Goal: Transaction & Acquisition: Book appointment/travel/reservation

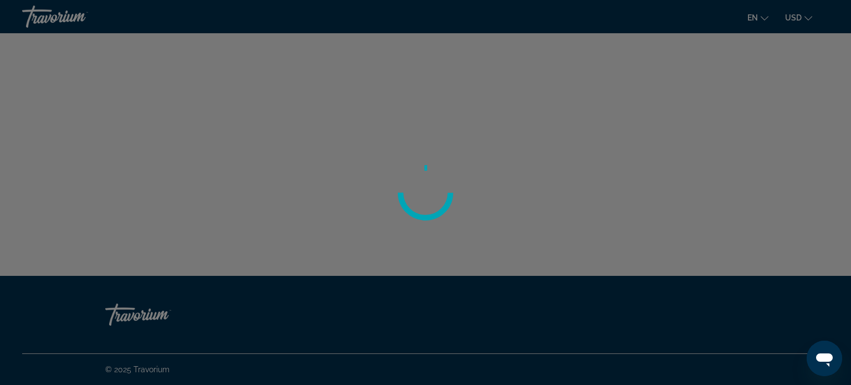
click at [627, 75] on div at bounding box center [425, 192] width 851 height 385
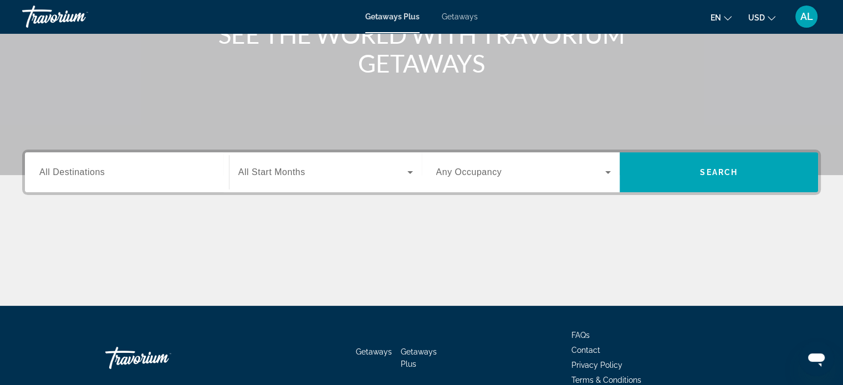
scroll to position [166, 0]
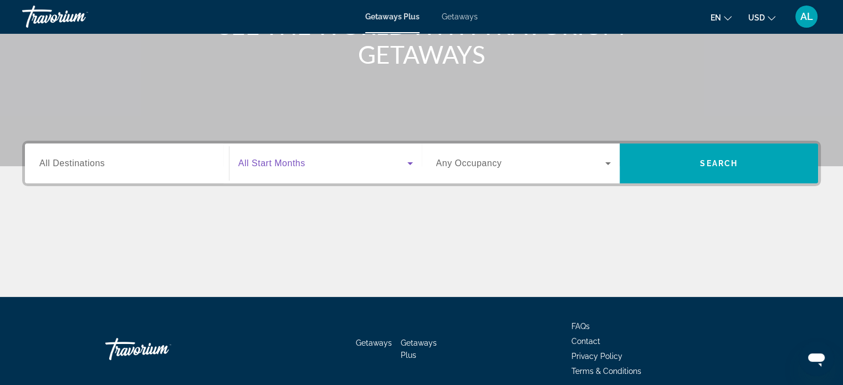
click at [408, 163] on icon "Search widget" at bounding box center [410, 163] width 6 height 3
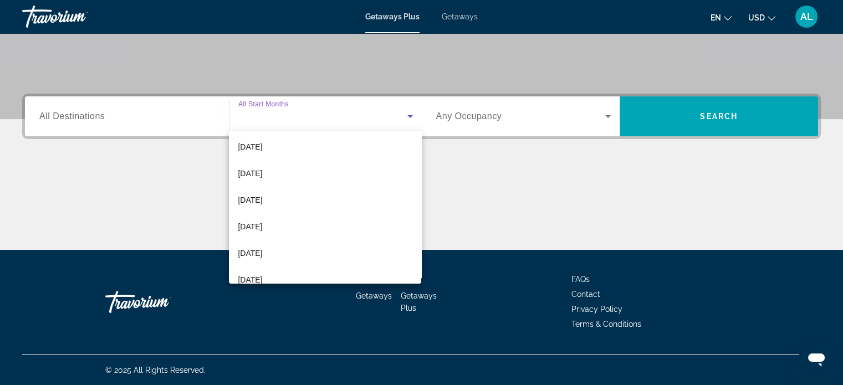
scroll to position [139, 0]
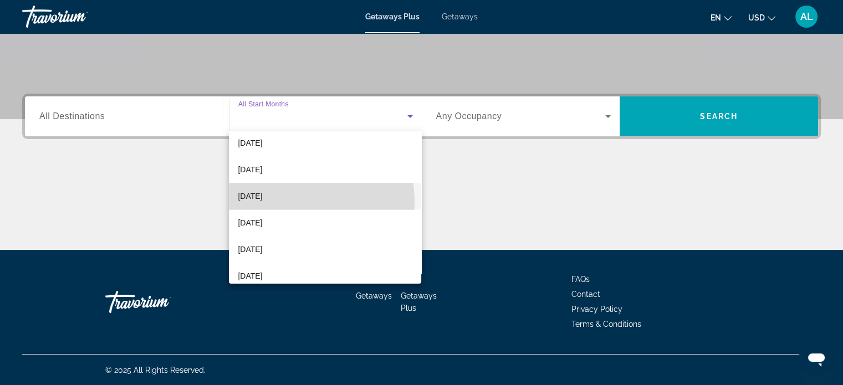
click at [257, 203] on mat-option "March 2026" at bounding box center [325, 196] width 192 height 27
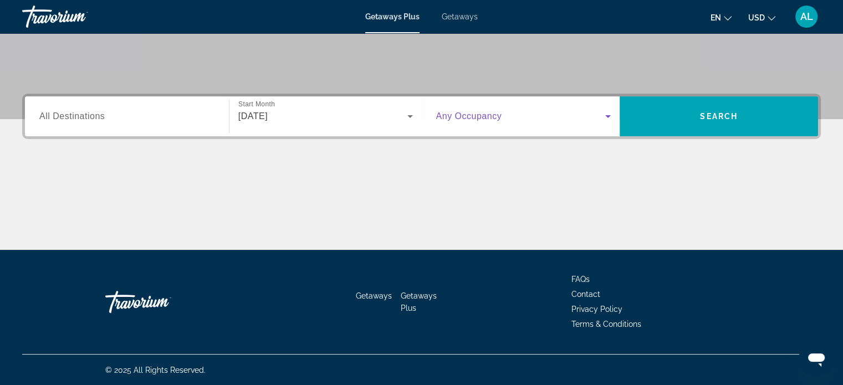
click at [609, 117] on icon "Search widget" at bounding box center [607, 116] width 13 height 13
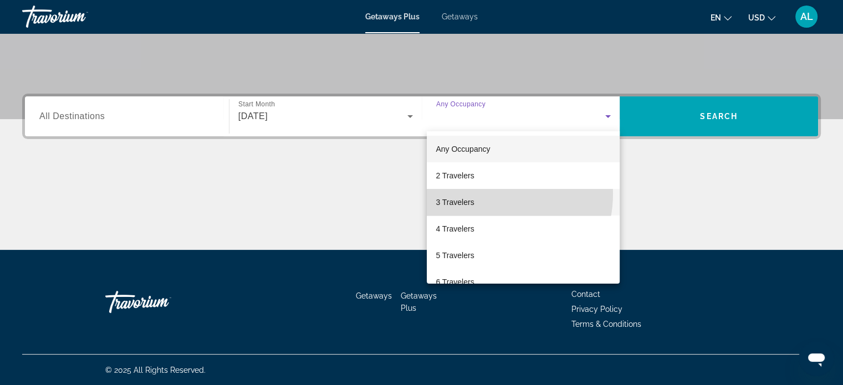
click at [479, 193] on mat-option "3 Travelers" at bounding box center [523, 202] width 193 height 27
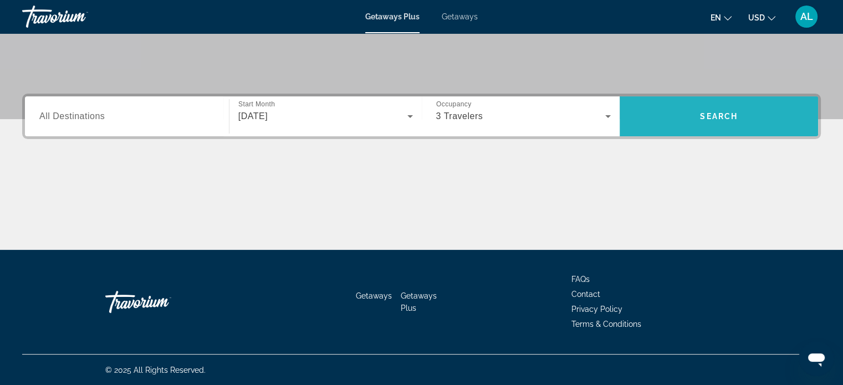
click at [729, 117] on span "Search" at bounding box center [719, 116] width 38 height 9
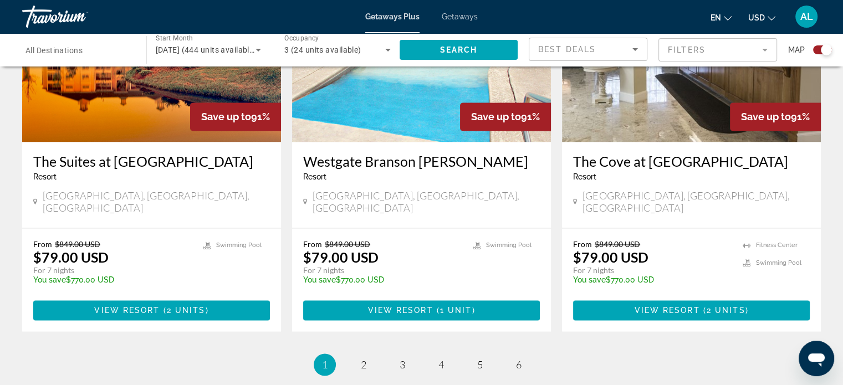
scroll to position [1725, 0]
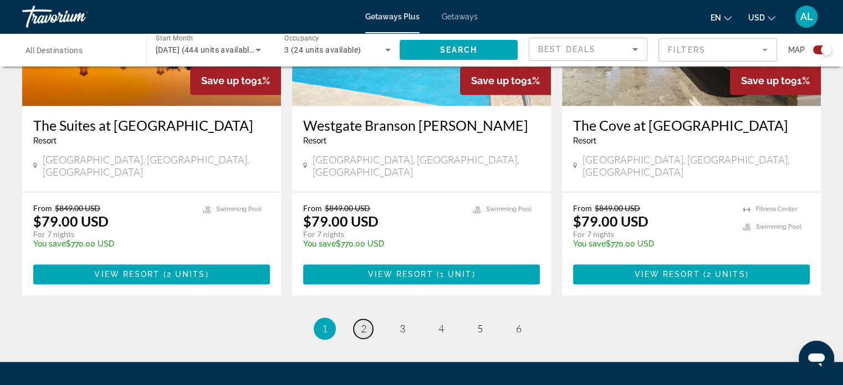
click at [365, 322] on span "2" at bounding box center [364, 328] width 6 height 12
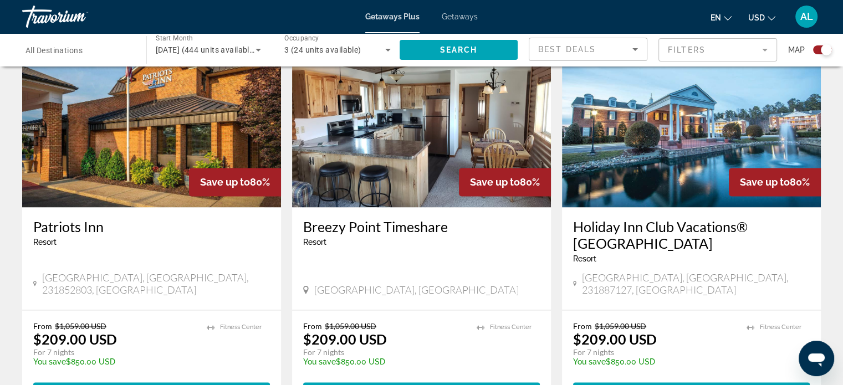
scroll to position [1783, 0]
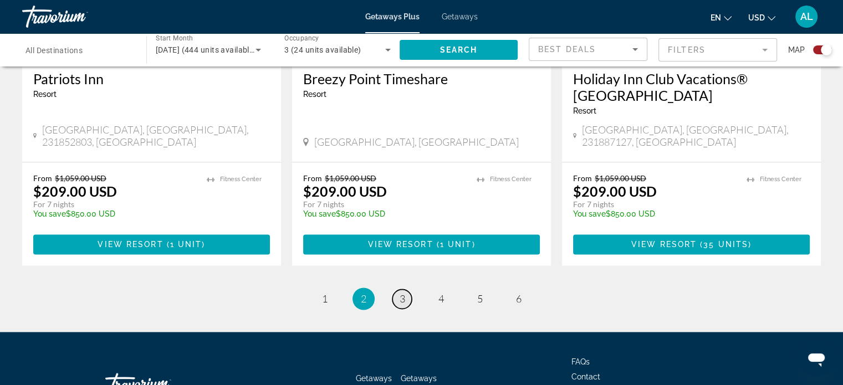
click at [403, 293] on span "3" at bounding box center [402, 299] width 6 height 12
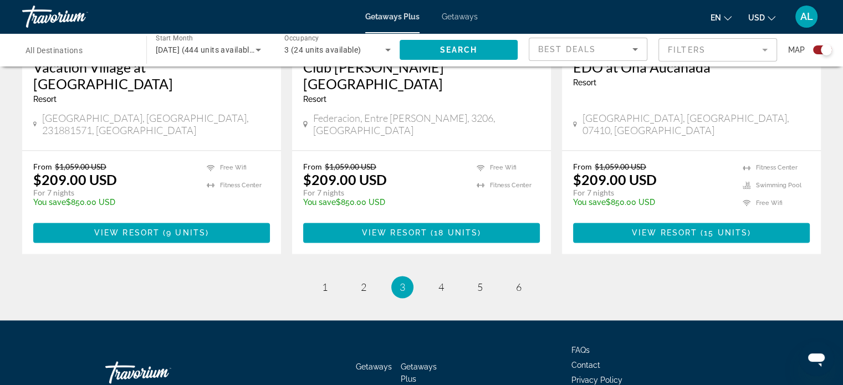
scroll to position [1765, 0]
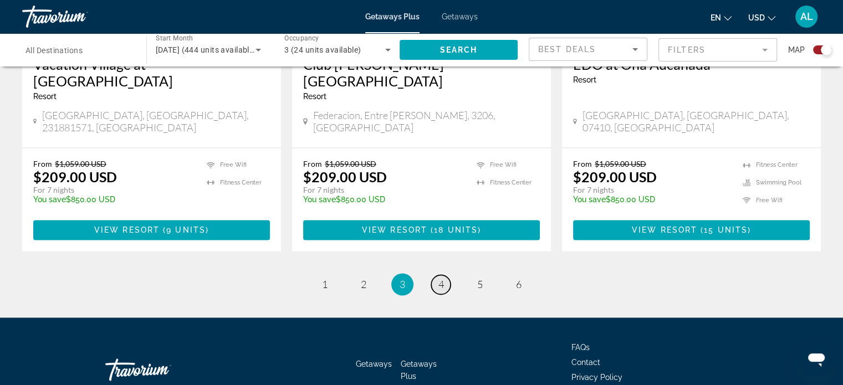
click at [443, 275] on link "page 4" at bounding box center [440, 284] width 19 height 19
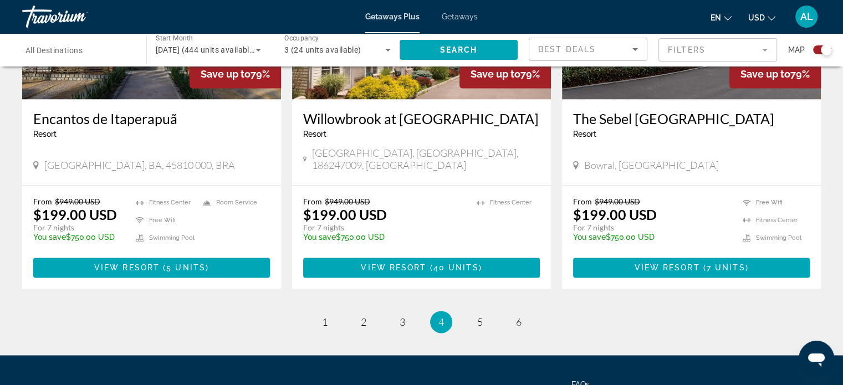
scroll to position [1734, 0]
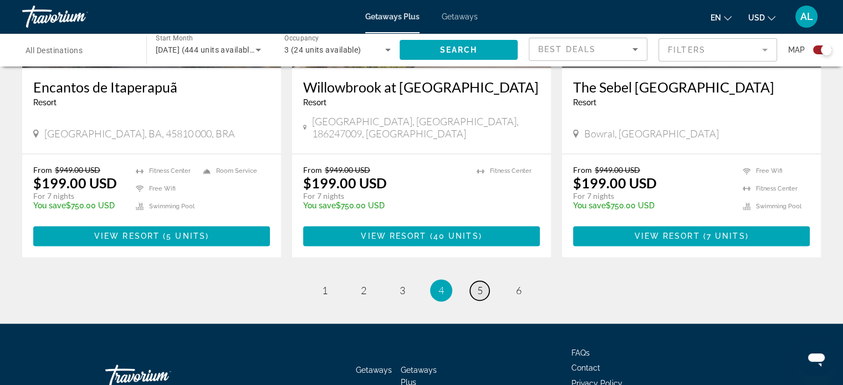
click at [479, 284] on span "5" at bounding box center [480, 290] width 6 height 12
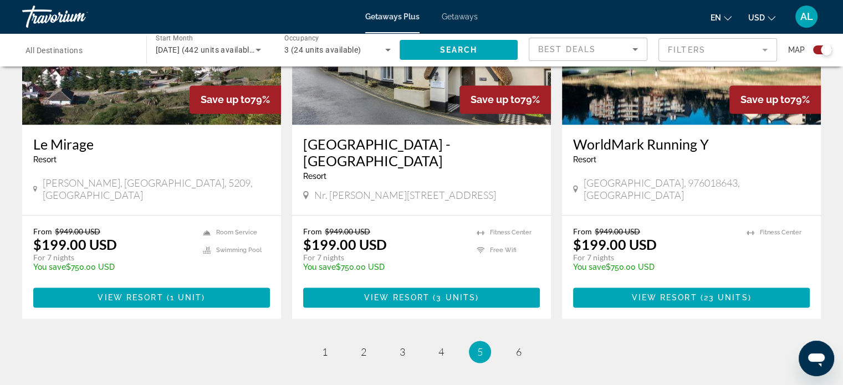
scroll to position [1692, 0]
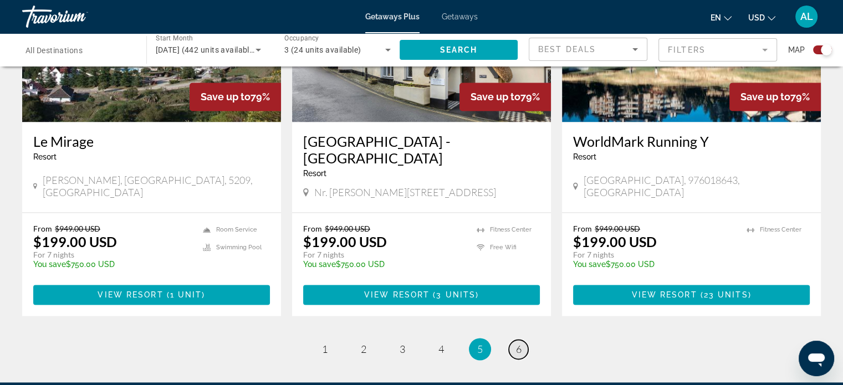
click at [517, 343] on span "6" at bounding box center [519, 349] width 6 height 12
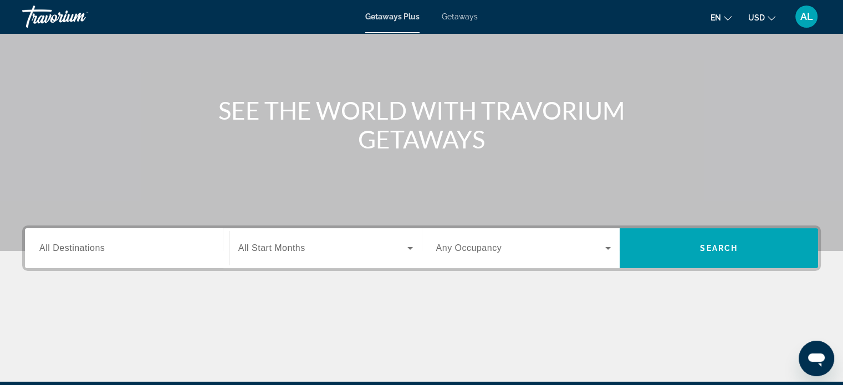
scroll to position [117, 0]
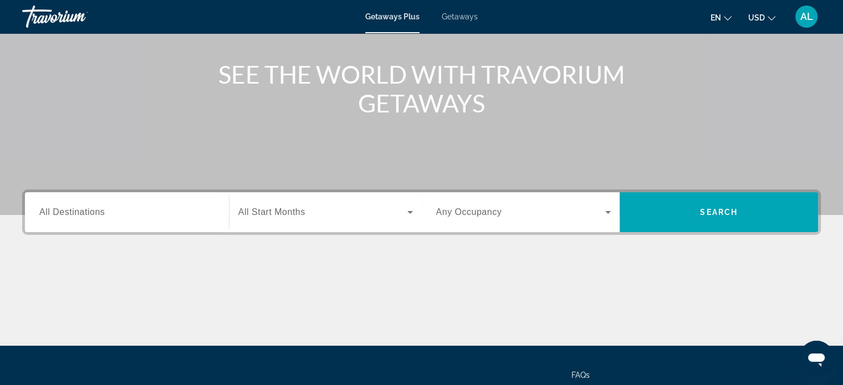
click at [409, 210] on icon "Search widget" at bounding box center [409, 212] width 13 height 13
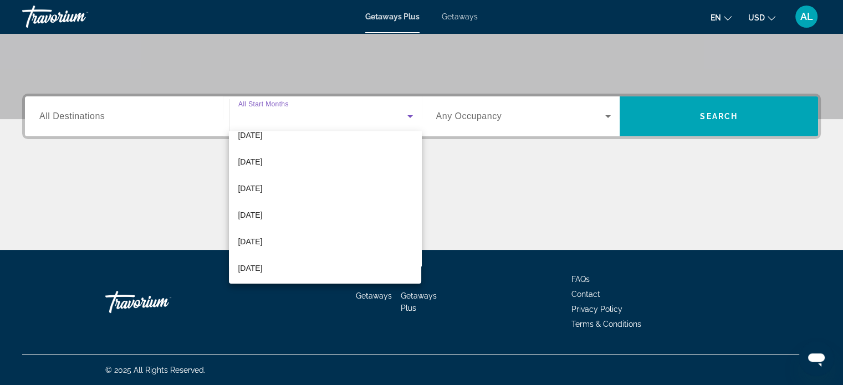
scroll to position [148, 0]
click at [306, 188] on mat-option "March 2026" at bounding box center [325, 186] width 192 height 27
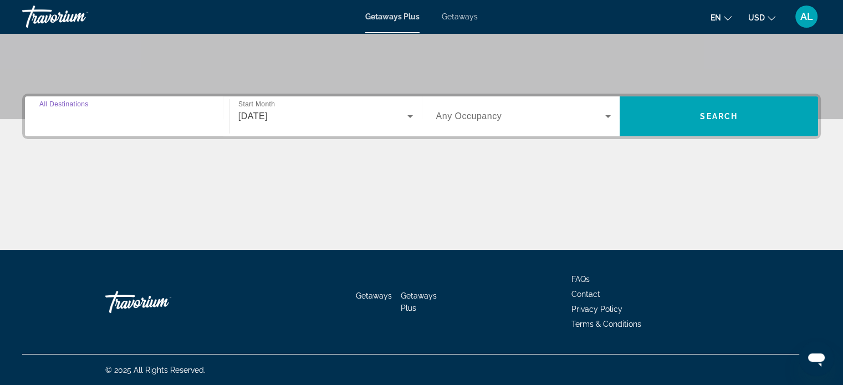
click at [155, 120] on input "Destination All Destinations" at bounding box center [126, 116] width 175 height 13
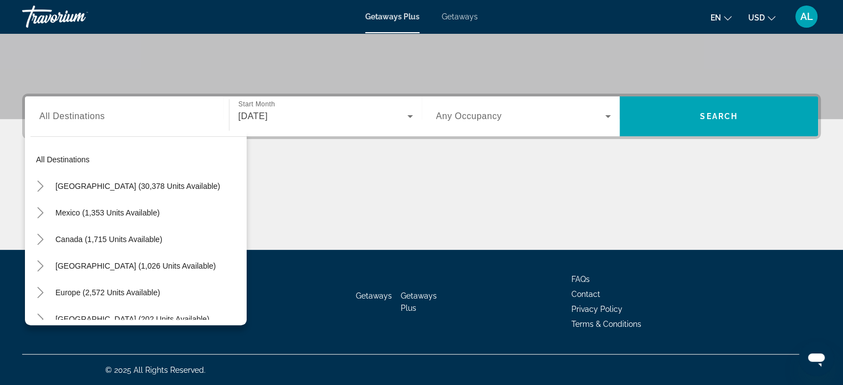
scroll to position [0, 0]
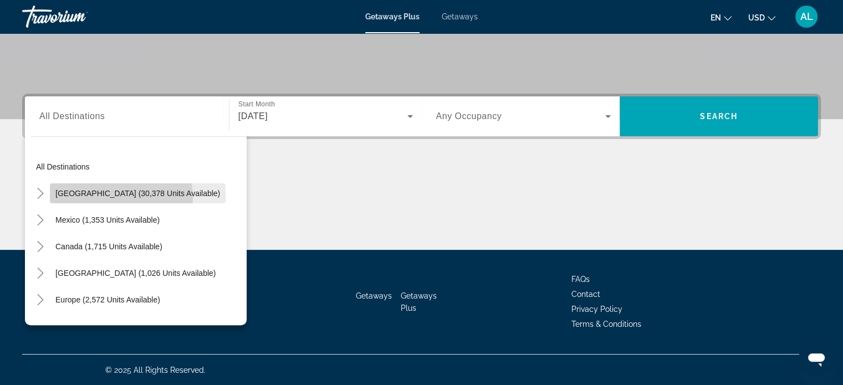
click at [112, 197] on span "Search widget" at bounding box center [138, 193] width 176 height 27
type input "**********"
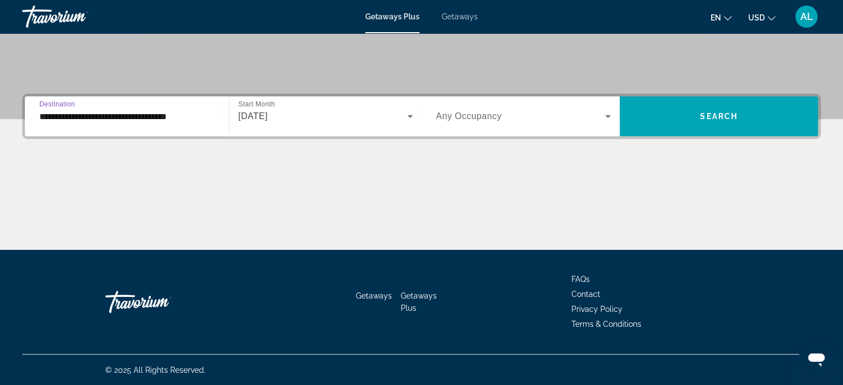
click at [607, 112] on icon "Search widget" at bounding box center [607, 116] width 13 height 13
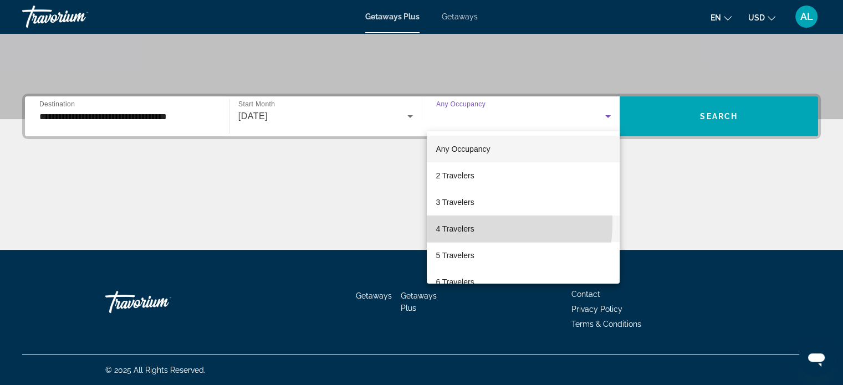
click at [459, 223] on span "4 Travelers" at bounding box center [454, 228] width 38 height 13
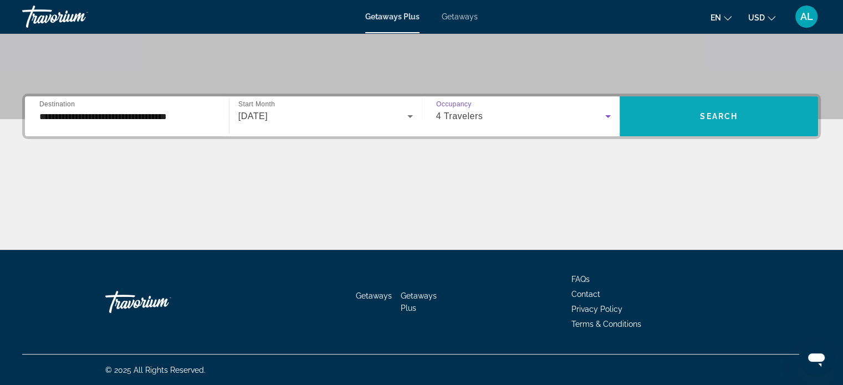
click at [717, 115] on span "Search" at bounding box center [719, 116] width 38 height 9
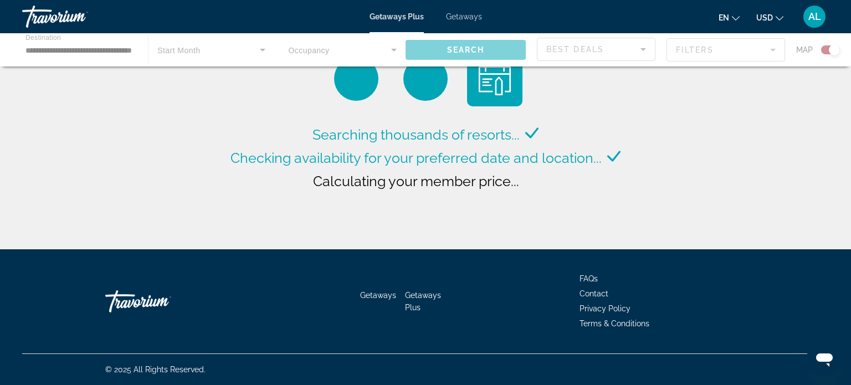
click at [403, 13] on span "Getaways Plus" at bounding box center [397, 16] width 54 height 9
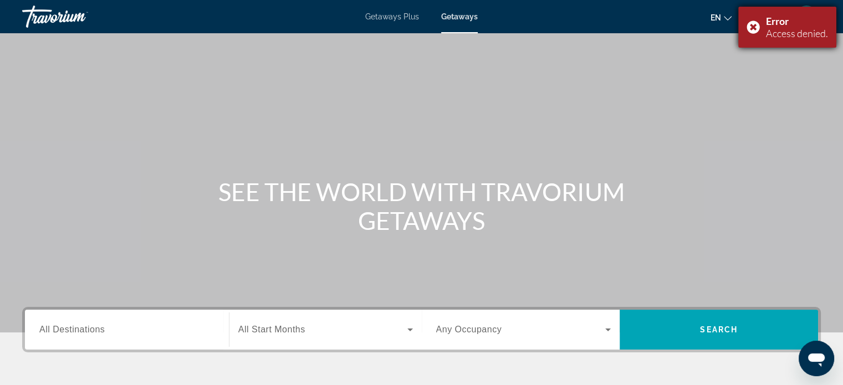
click at [753, 29] on div "Error Access denied." at bounding box center [787, 27] width 98 height 41
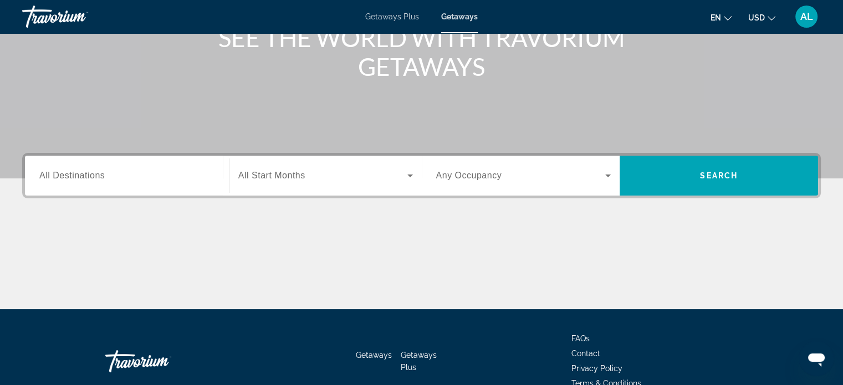
scroll to position [156, 0]
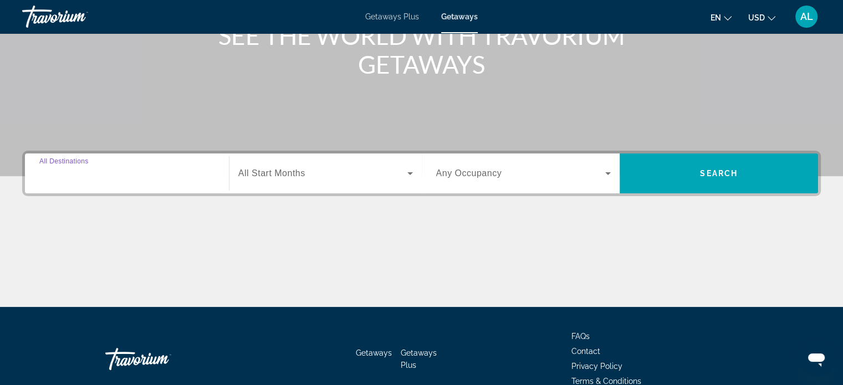
drag, startPoint x: 120, startPoint y: 172, endPoint x: 412, endPoint y: 172, distance: 291.4
click at [412, 172] on icon "Search widget" at bounding box center [409, 173] width 13 height 13
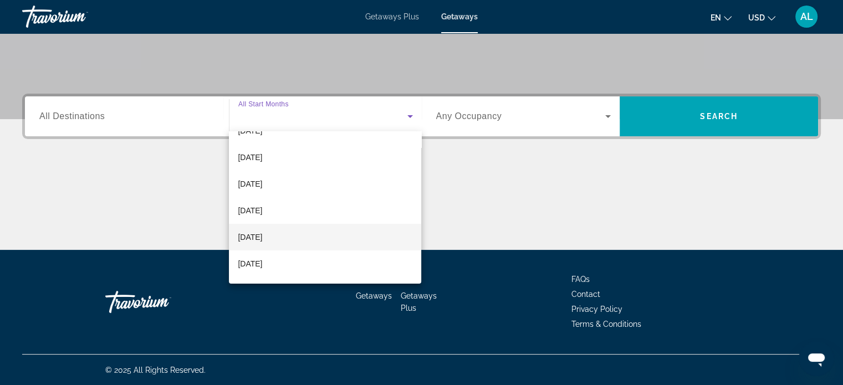
scroll to position [129, 0]
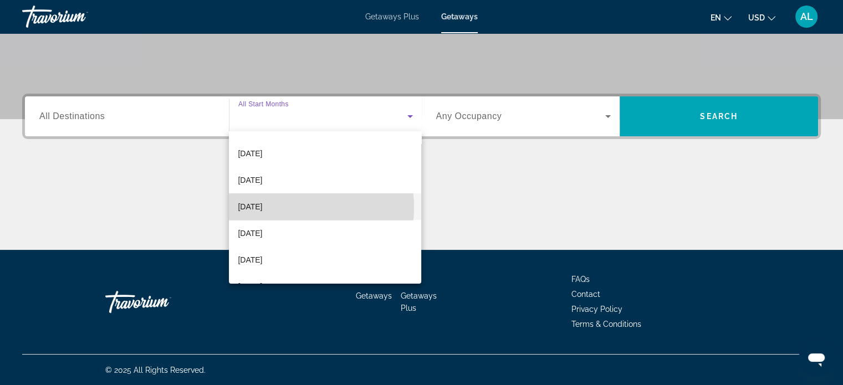
click at [262, 207] on span "March 2026" at bounding box center [250, 206] width 24 height 13
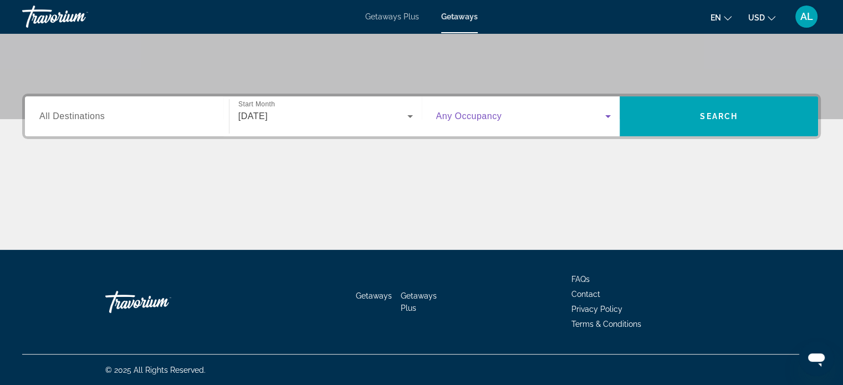
click at [603, 117] on icon "Search widget" at bounding box center [607, 116] width 13 height 13
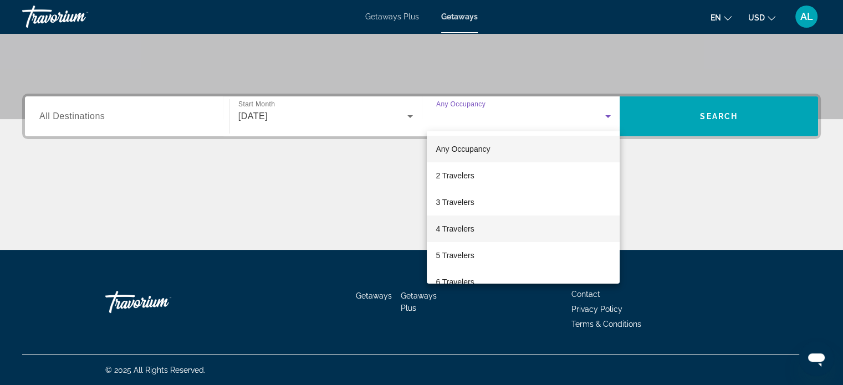
click at [466, 225] on span "4 Travelers" at bounding box center [454, 228] width 38 height 13
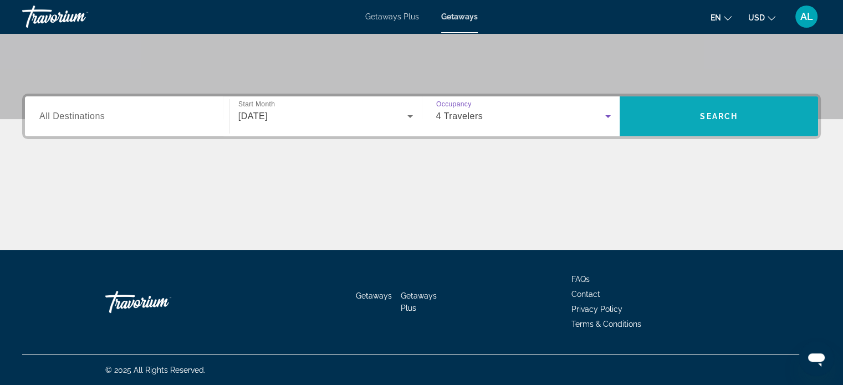
click at [722, 112] on span "Search" at bounding box center [719, 116] width 38 height 9
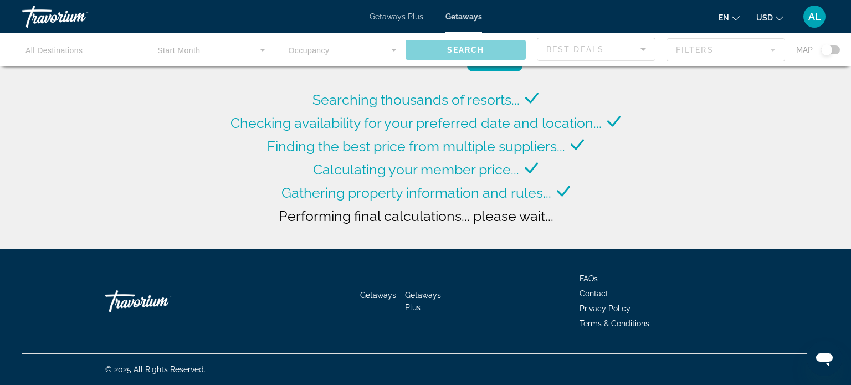
click at [394, 50] on div "Main content" at bounding box center [425, 49] width 851 height 33
click at [392, 48] on div "Main content" at bounding box center [425, 49] width 851 height 33
click at [465, 16] on span "Getaways" at bounding box center [463, 16] width 37 height 9
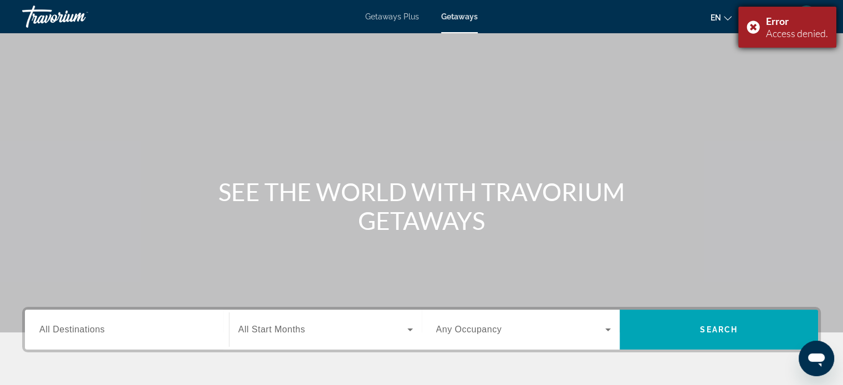
click at [747, 30] on div "Error Access denied." at bounding box center [787, 27] width 98 height 41
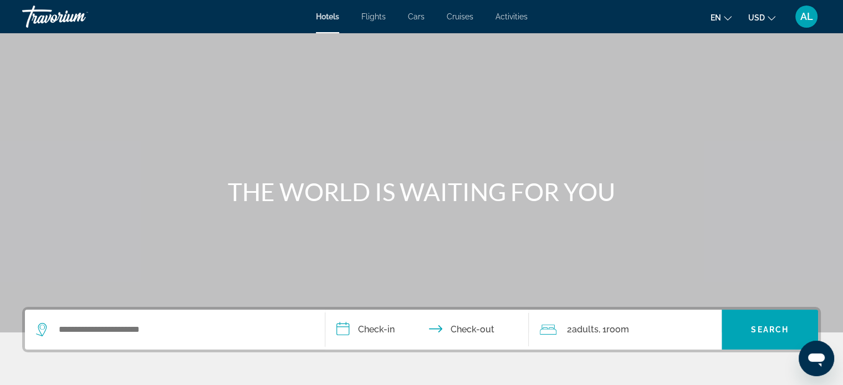
drag, startPoint x: 844, startPoint y: 115, endPoint x: 839, endPoint y: 90, distance: 25.0
click at [839, 90] on div "Main content" at bounding box center [421, 166] width 843 height 332
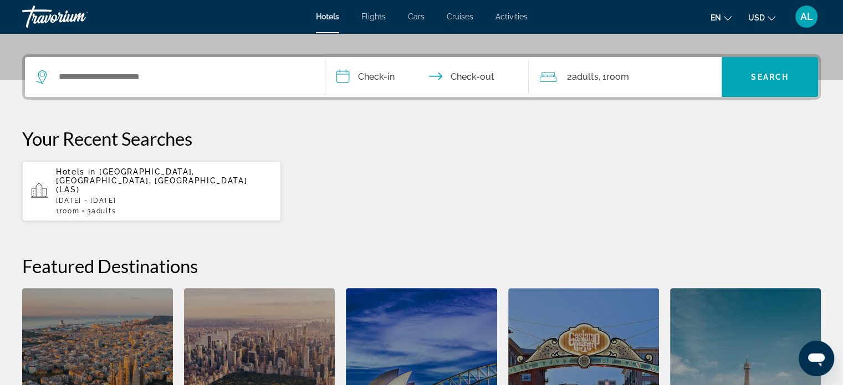
scroll to position [254, 0]
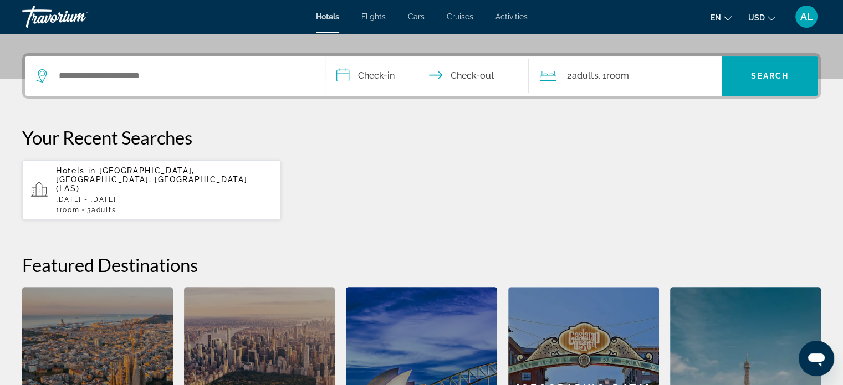
drag, startPoint x: 175, startPoint y: 170, endPoint x: 126, endPoint y: 170, distance: 48.8
click at [126, 170] on span "[GEOGRAPHIC_DATA], [GEOGRAPHIC_DATA], [GEOGRAPHIC_DATA] (LAS)" at bounding box center [151, 179] width 191 height 27
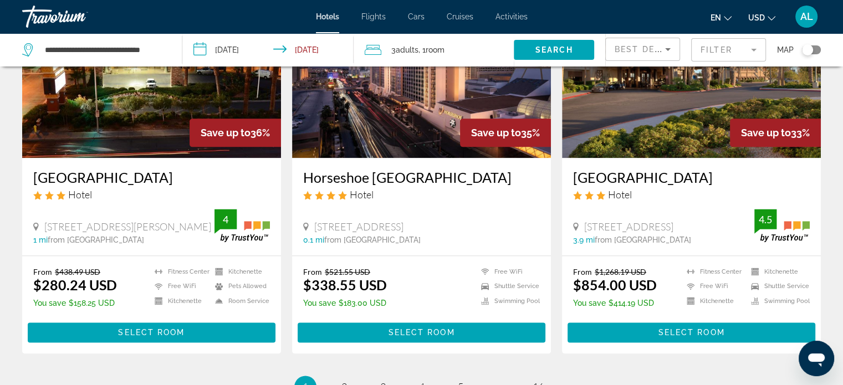
scroll to position [1355, 0]
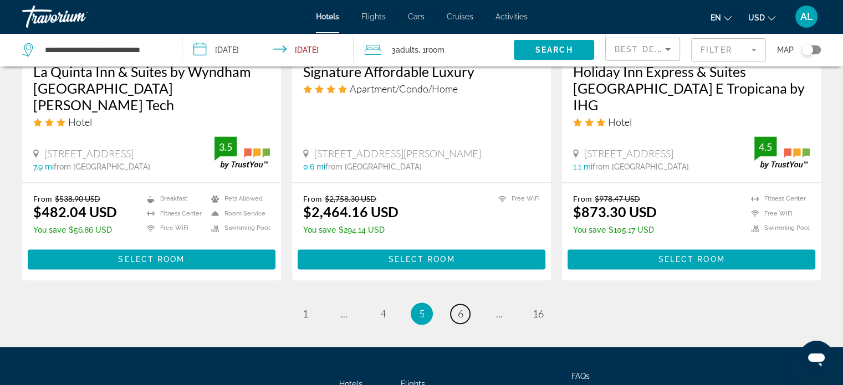
scroll to position [1460, 0]
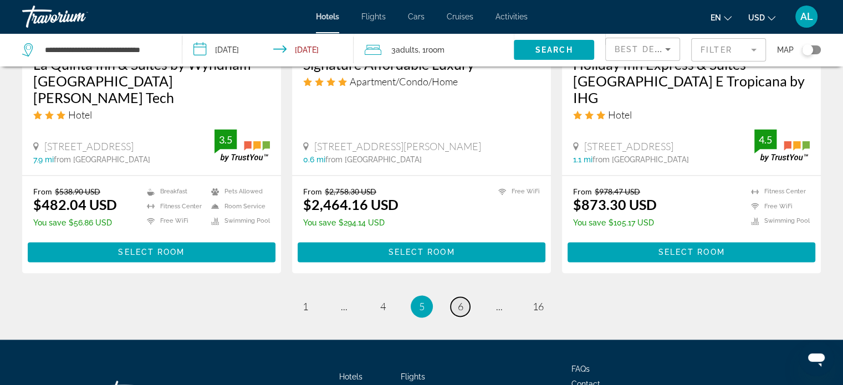
click at [460, 300] on span "6" at bounding box center [461, 306] width 6 height 12
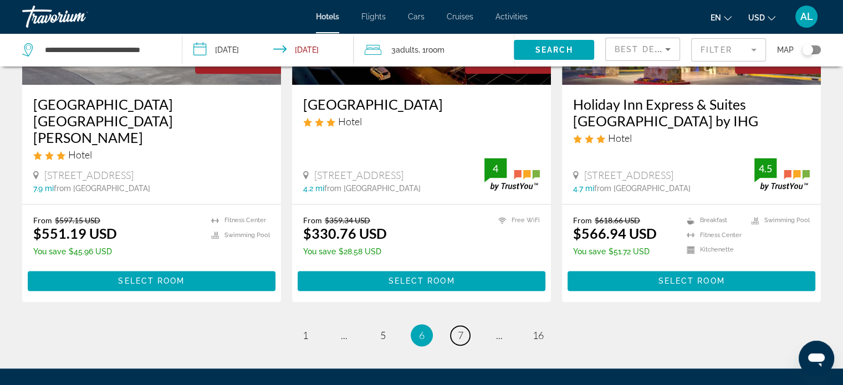
scroll to position [1458, 0]
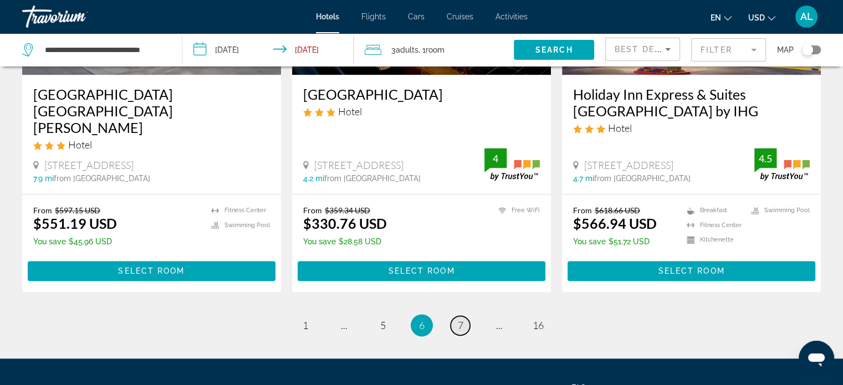
click at [463, 316] on link "page 7" at bounding box center [459, 325] width 19 height 19
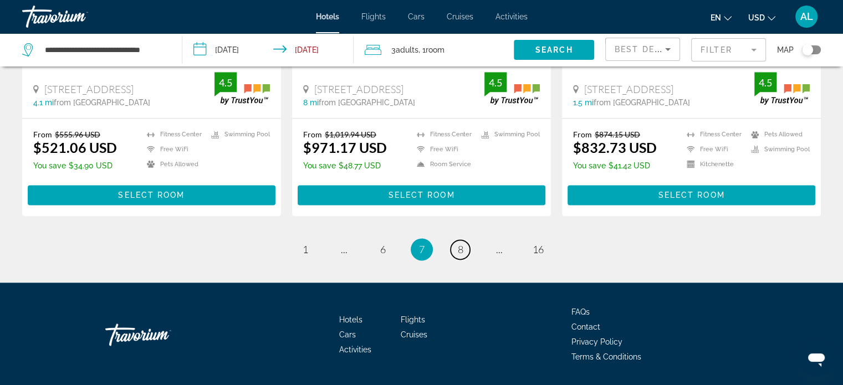
scroll to position [1500, 0]
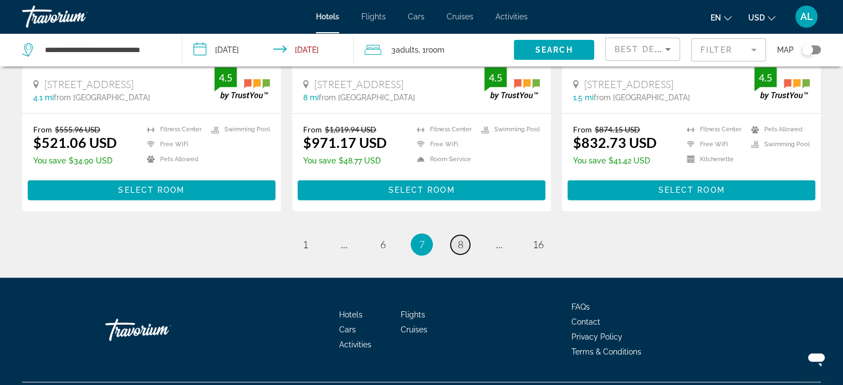
click at [461, 238] on span "8" at bounding box center [461, 244] width 6 height 12
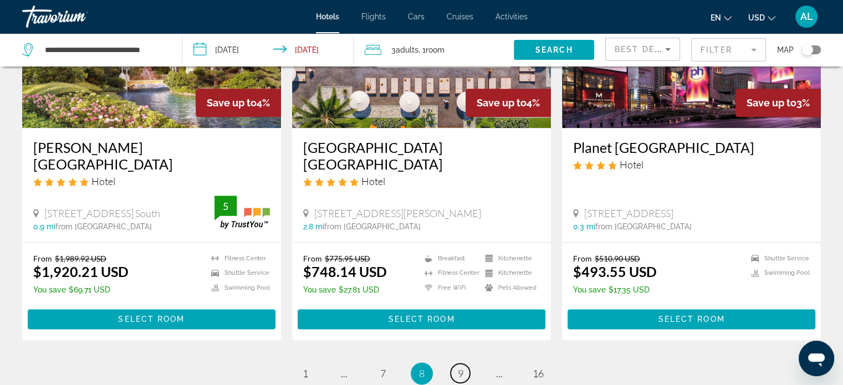
scroll to position [1374, 0]
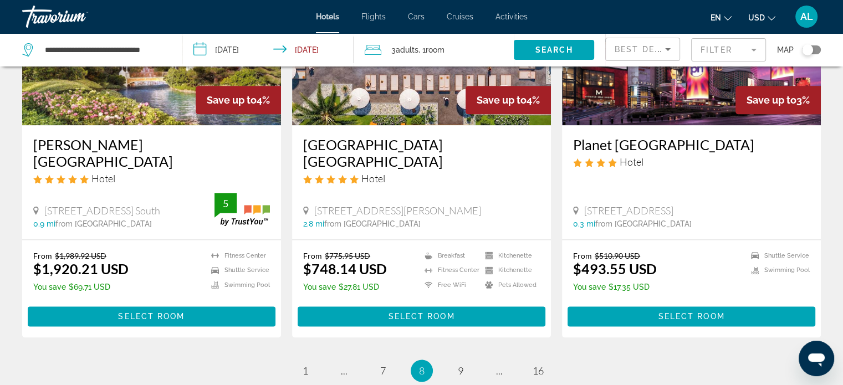
click at [693, 101] on img "Main content" at bounding box center [691, 36] width 259 height 177
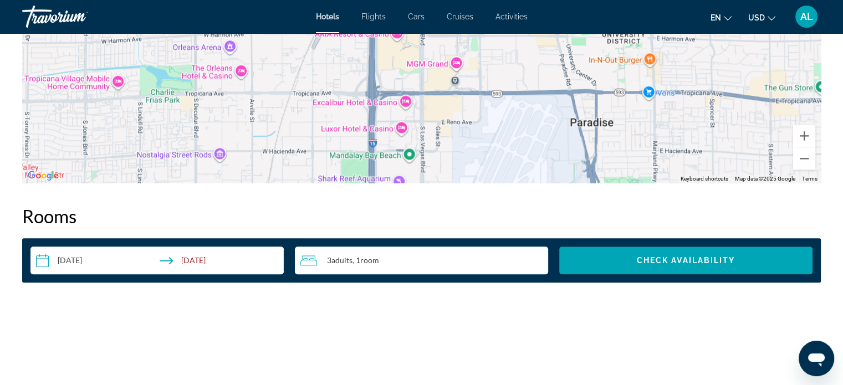
scroll to position [1270, 0]
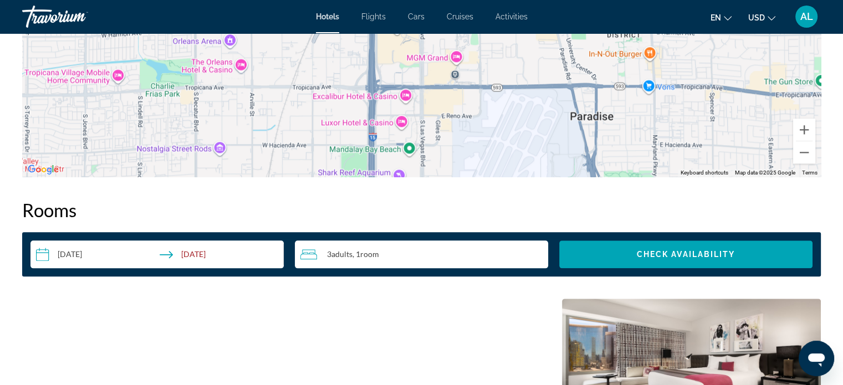
click at [411, 253] on div "3 Adult Adults , 1 Room rooms" at bounding box center [424, 254] width 248 height 13
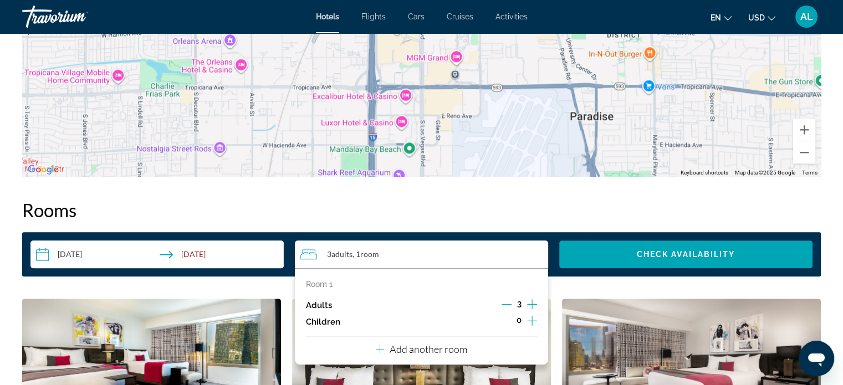
click at [532, 302] on icon "Increment adults" at bounding box center [532, 304] width 10 height 13
click at [366, 252] on span "Room" at bounding box center [369, 253] width 19 height 9
click at [362, 250] on span ", 1 Room rooms" at bounding box center [365, 254] width 27 height 9
click at [317, 280] on p "Room 1" at bounding box center [319, 284] width 27 height 9
click at [309, 254] on icon "Travelers: 4 adults, 0 children" at bounding box center [308, 254] width 17 height 13
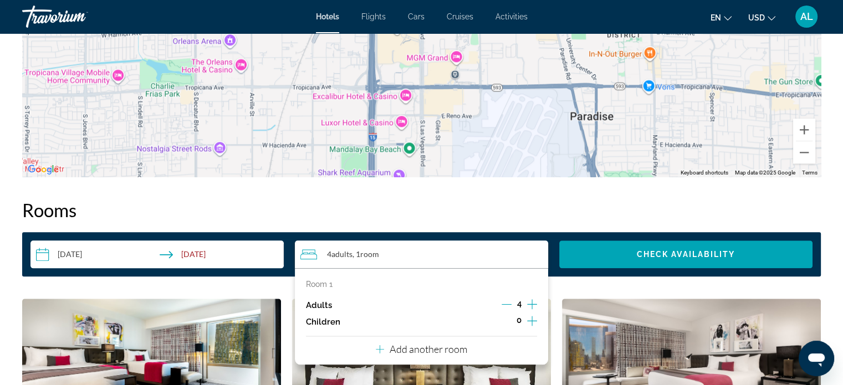
click at [309, 254] on icon "Travelers: 4 adults, 0 children" at bounding box center [308, 254] width 17 height 13
click at [361, 253] on span ", 1 Room rooms" at bounding box center [365, 254] width 27 height 9
click at [311, 255] on icon "Travelers: 4 adults, 0 children" at bounding box center [308, 254] width 17 height 13
click at [510, 304] on icon "Decrement adults" at bounding box center [506, 304] width 10 height 1
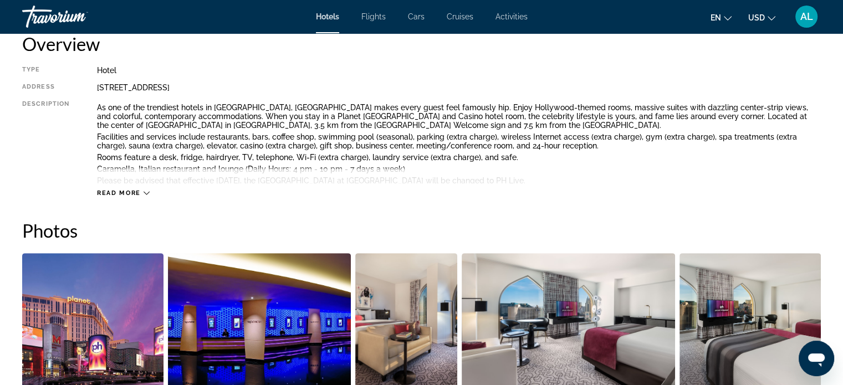
scroll to position [0, 0]
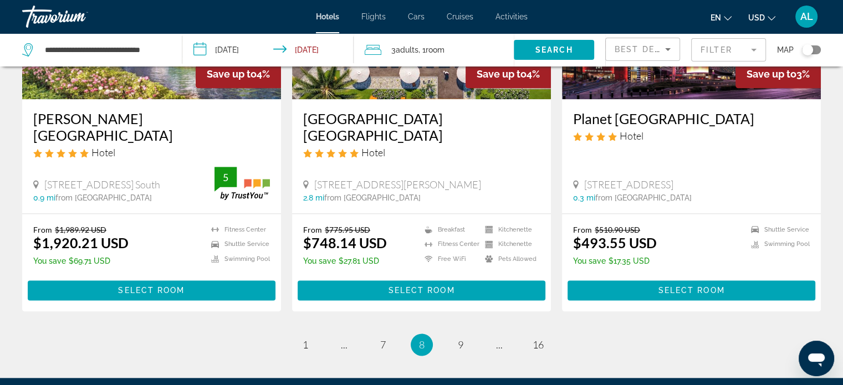
scroll to position [1407, 0]
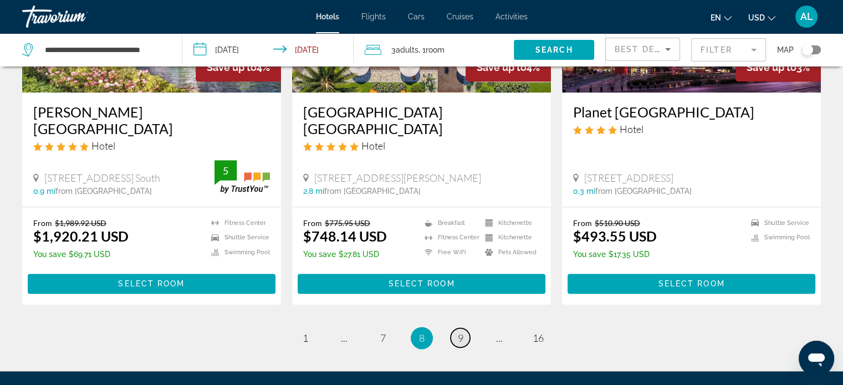
click at [459, 332] on span "9" at bounding box center [461, 338] width 6 height 12
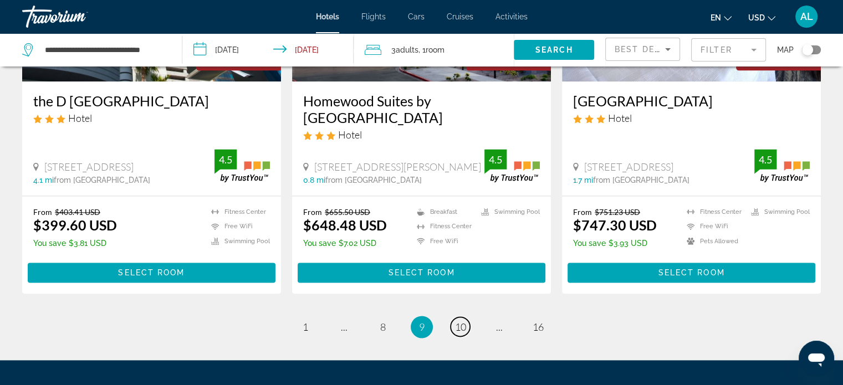
scroll to position [1456, 0]
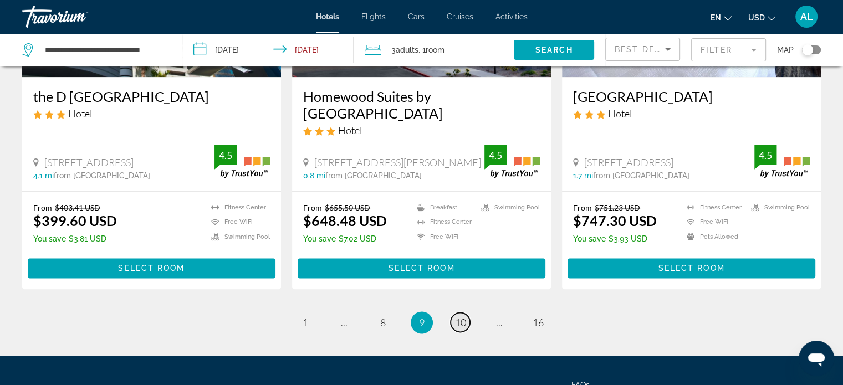
click at [458, 316] on span "10" at bounding box center [460, 322] width 11 height 12
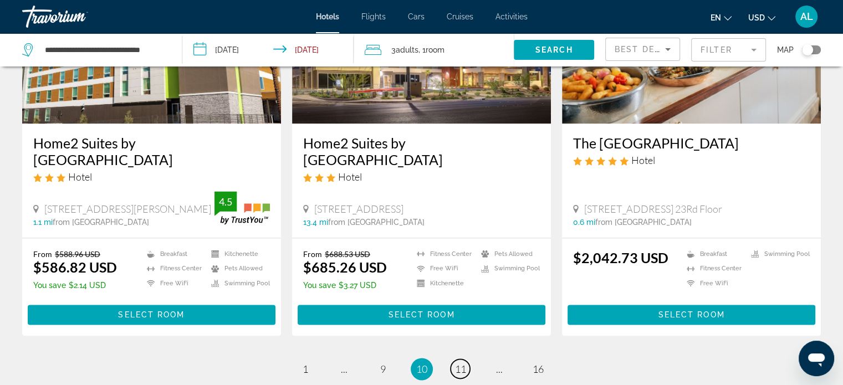
scroll to position [1448, 0]
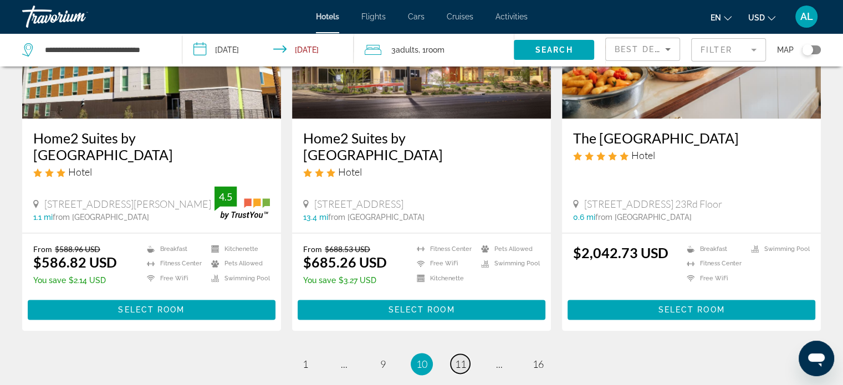
click at [459, 358] on span "11" at bounding box center [460, 364] width 11 height 12
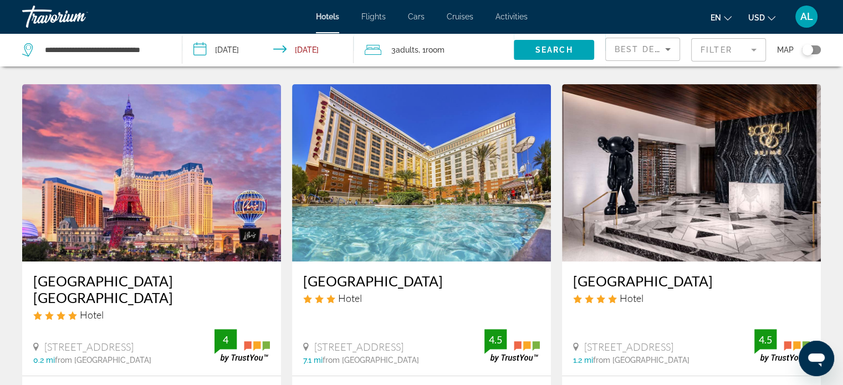
scroll to position [413, 0]
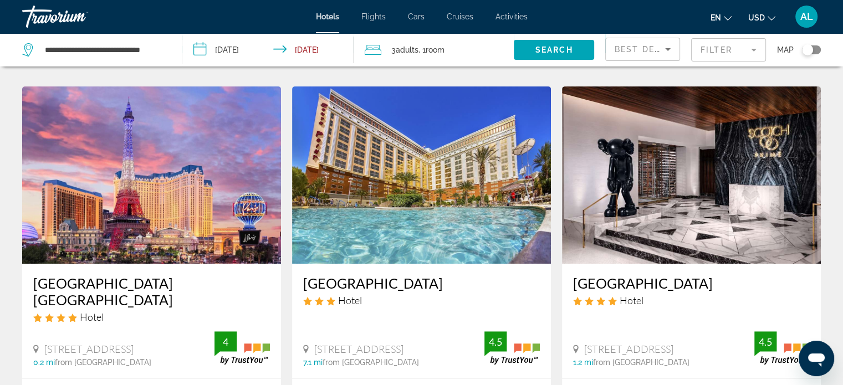
click at [167, 175] on img "Main content" at bounding box center [151, 174] width 259 height 177
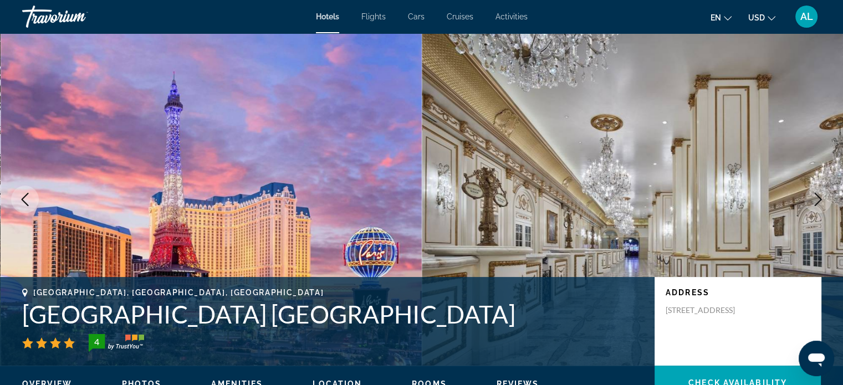
click at [443, 243] on img "Main content" at bounding box center [633, 199] width 422 height 332
click at [816, 199] on icon "Next image" at bounding box center [817, 199] width 13 height 13
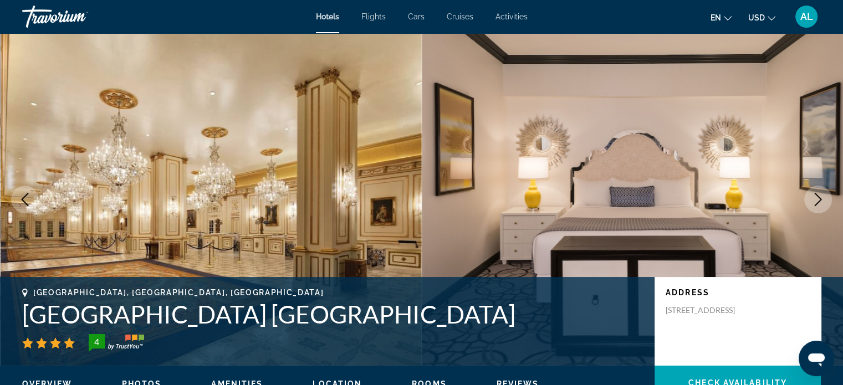
click at [816, 199] on icon "Next image" at bounding box center [817, 199] width 13 height 13
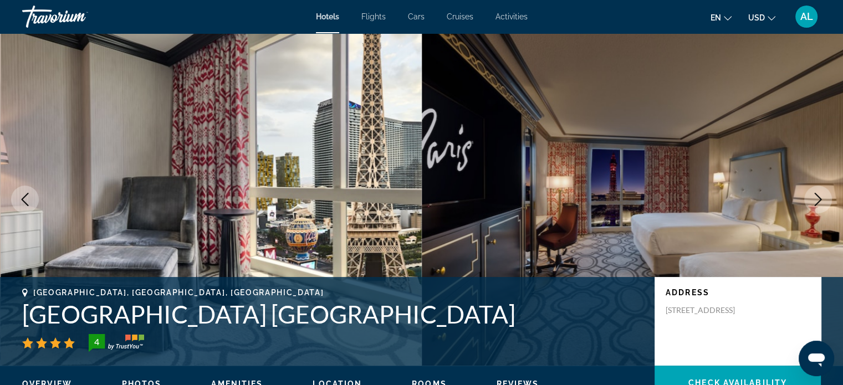
click at [816, 199] on icon "Next image" at bounding box center [817, 199] width 13 height 13
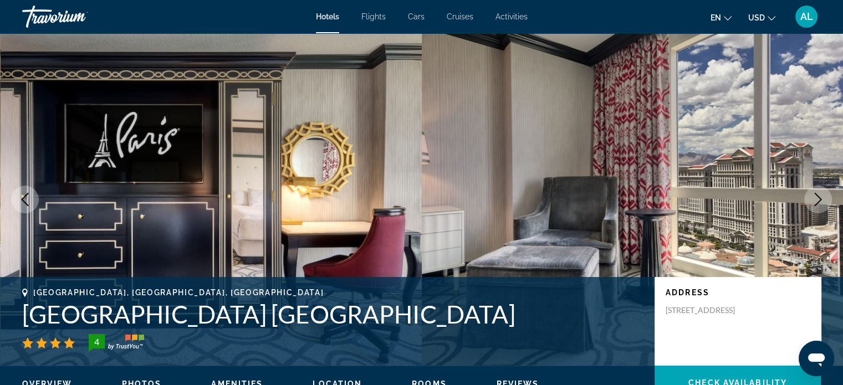
click at [816, 199] on icon "Next image" at bounding box center [817, 199] width 13 height 13
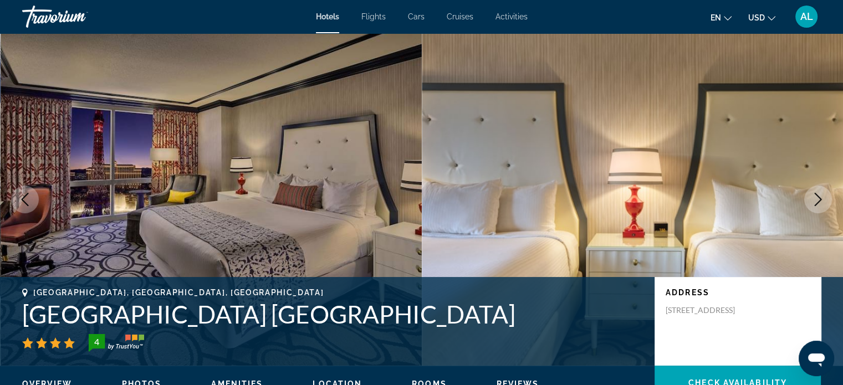
click at [816, 199] on icon "Next image" at bounding box center [817, 199] width 13 height 13
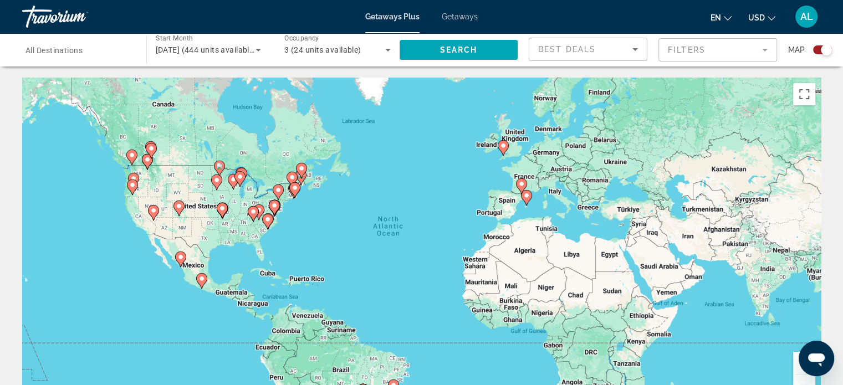
click at [463, 14] on span "Getaways" at bounding box center [460, 16] width 36 height 9
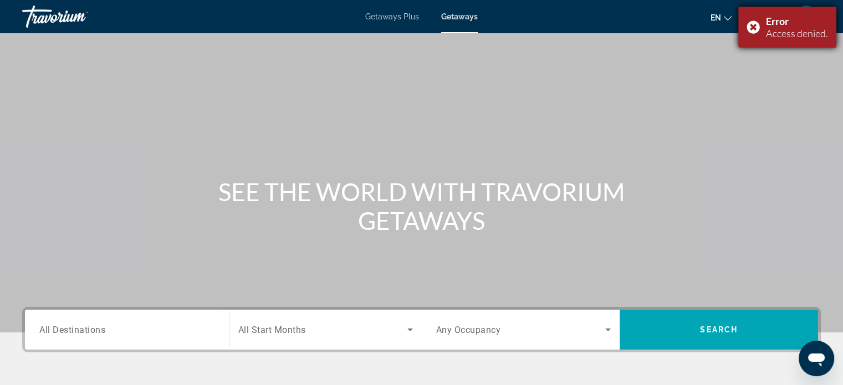
click at [753, 25] on div "Error Access denied." at bounding box center [787, 27] width 98 height 41
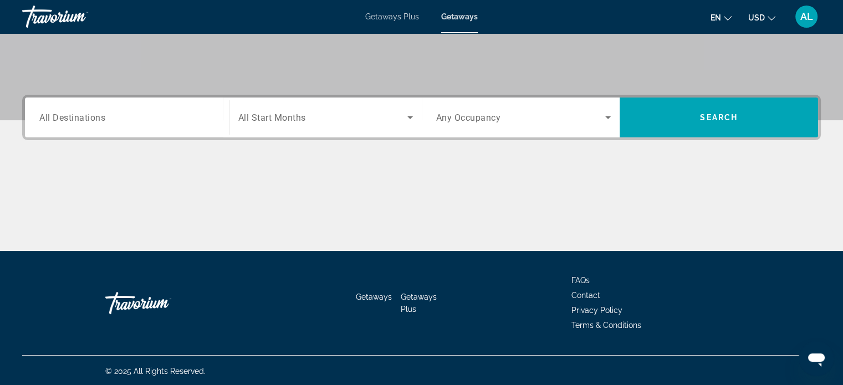
scroll to position [213, 0]
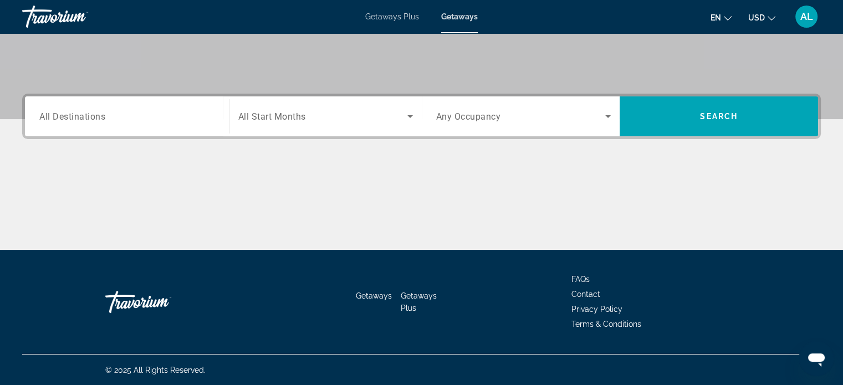
click at [89, 117] on span "All Destinations" at bounding box center [72, 116] width 66 height 11
click at [89, 117] on input "Destination All Destinations" at bounding box center [126, 116] width 175 height 13
click at [43, 124] on div "Search widget" at bounding box center [126, 117] width 175 height 32
click at [40, 124] on div "Search widget" at bounding box center [126, 117] width 175 height 32
click at [219, 126] on div "Destination All Destinations" at bounding box center [126, 117] width 193 height 32
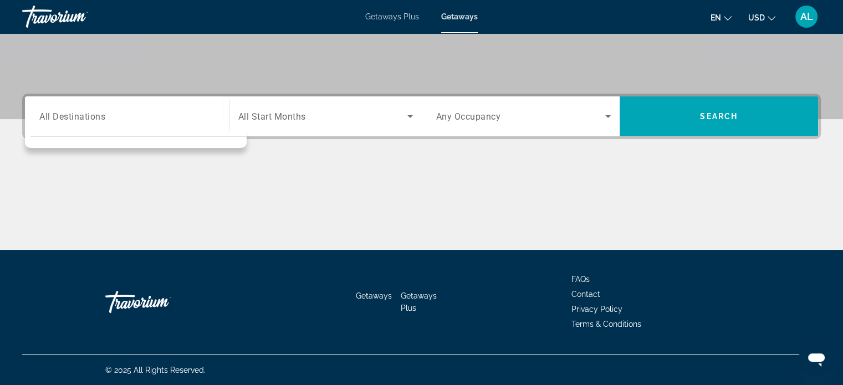
click at [219, 126] on div "Destination All Destinations" at bounding box center [126, 117] width 193 height 32
click at [105, 124] on div "Search widget" at bounding box center [126, 117] width 175 height 32
click at [409, 114] on icon "Search widget" at bounding box center [409, 116] width 13 height 13
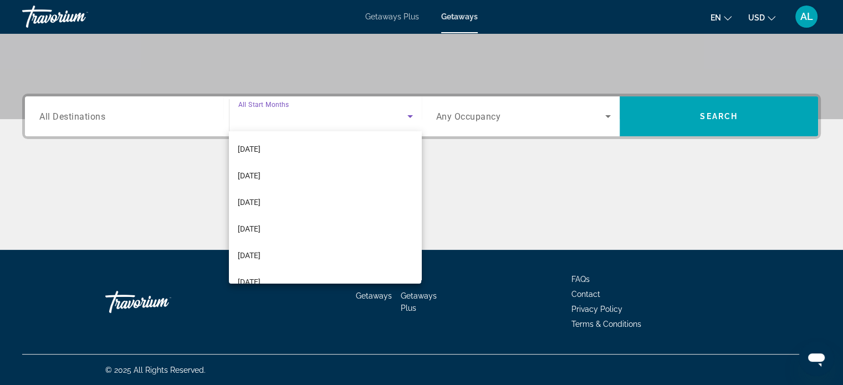
scroll to position [134, 0]
click at [260, 197] on span "March 2026" at bounding box center [249, 200] width 23 height 13
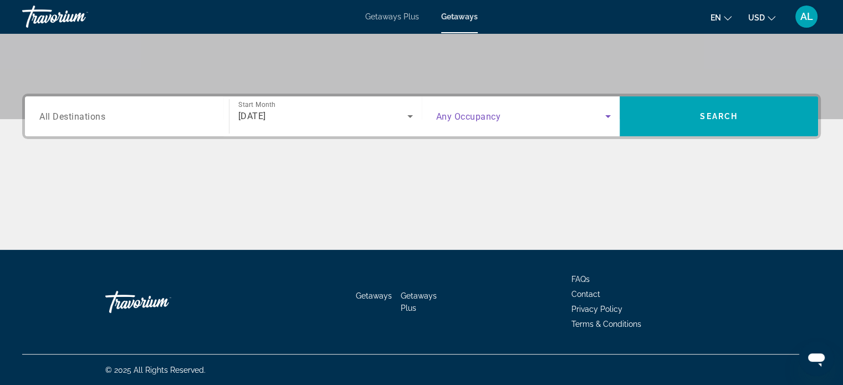
click at [609, 117] on icon "Search widget" at bounding box center [607, 116] width 13 height 13
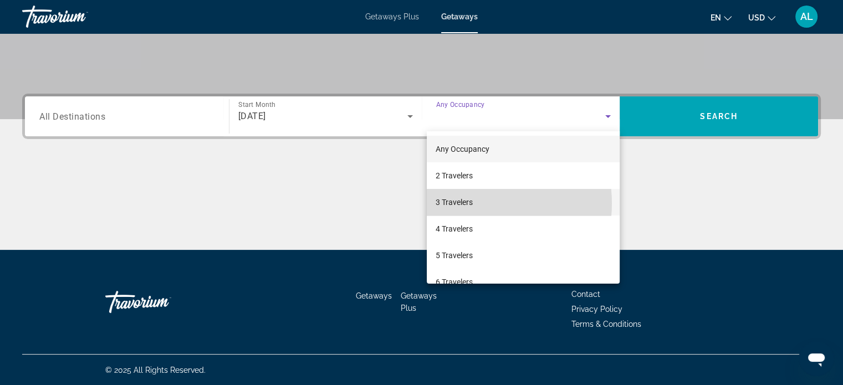
click at [471, 203] on span "3 Travelers" at bounding box center [453, 202] width 37 height 13
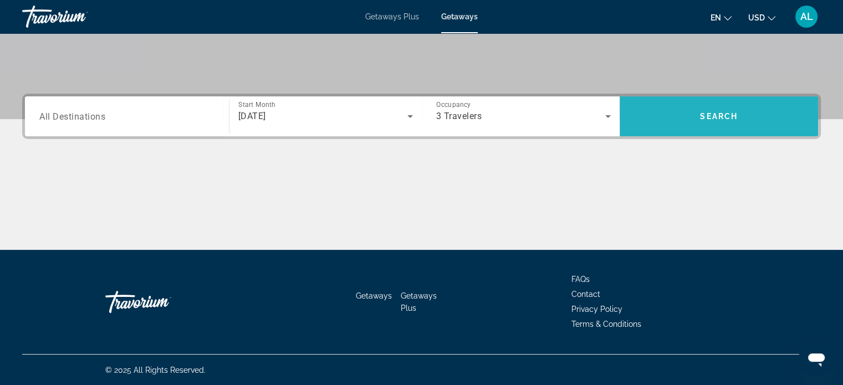
click at [720, 110] on span "Search widget" at bounding box center [718, 116] width 198 height 27
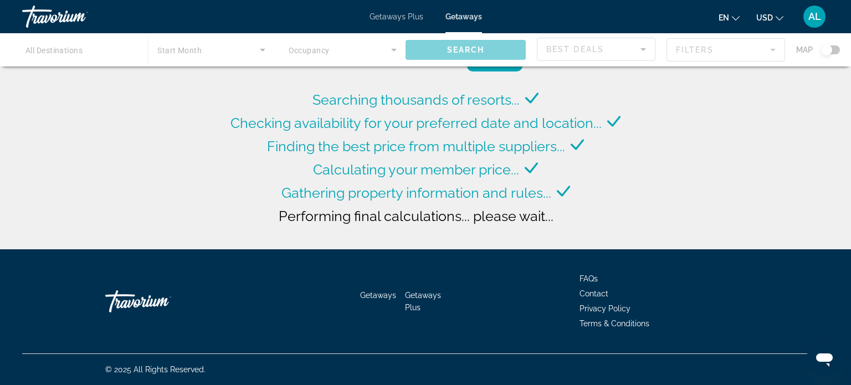
drag, startPoint x: 755, startPoint y: 132, endPoint x: 755, endPoint y: 160, distance: 28.3
click at [755, 165] on div "Searching thousands of resorts... Checking availability for your preferred date…" at bounding box center [425, 127] width 851 height 255
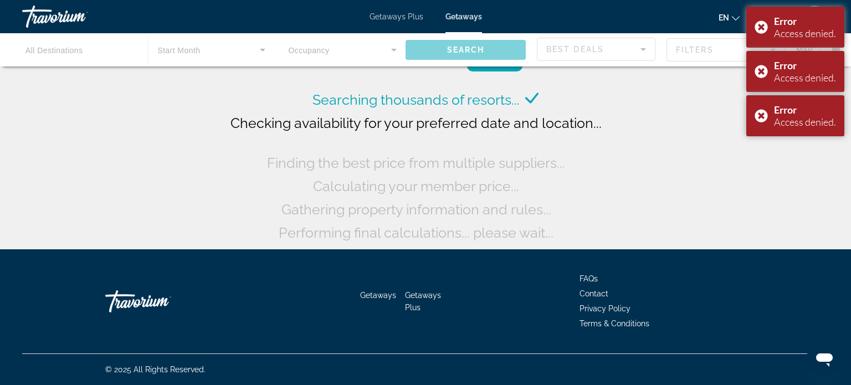
click at [399, 17] on span "Getaways Plus" at bounding box center [397, 16] width 54 height 9
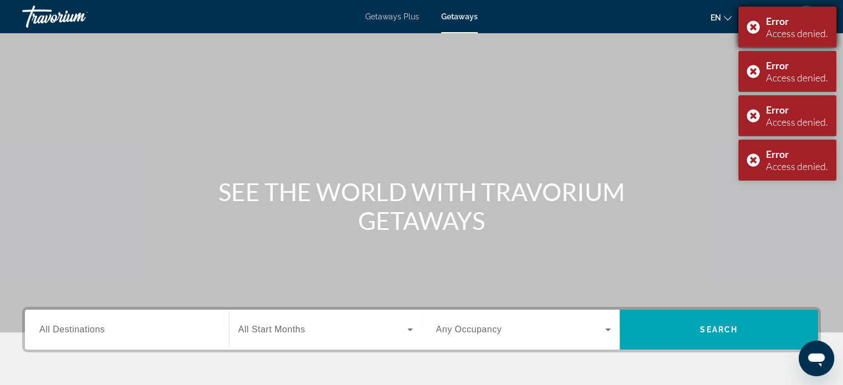
click at [745, 32] on div "Error Access denied." at bounding box center [787, 27] width 98 height 41
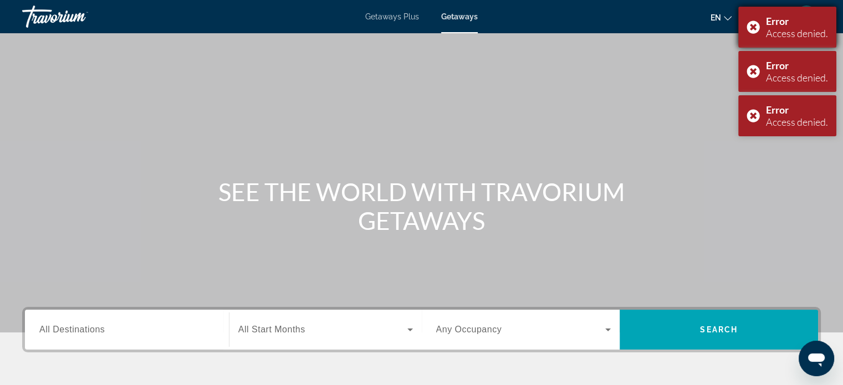
click at [751, 24] on div "Error Access denied." at bounding box center [787, 27] width 98 height 41
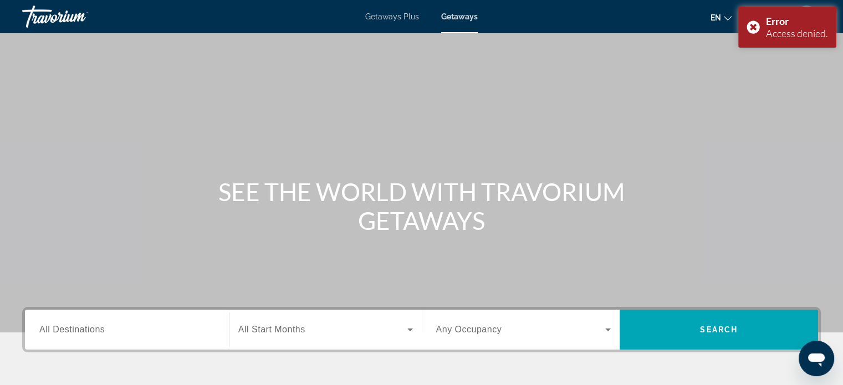
click at [751, 24] on div "Error Access denied." at bounding box center [787, 27] width 98 height 41
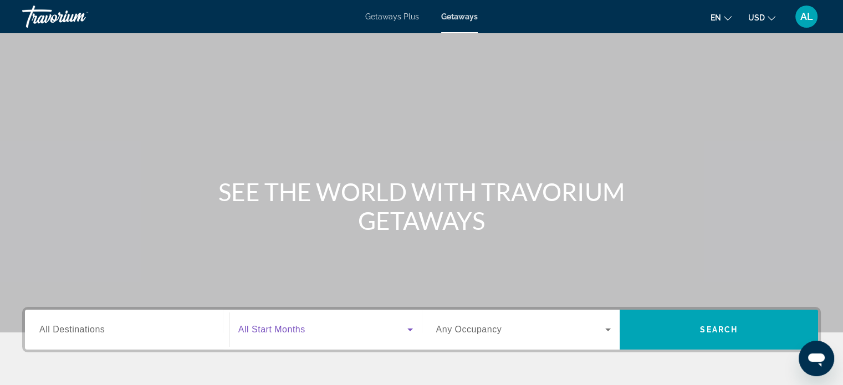
click at [413, 332] on icon "Search widget" at bounding box center [409, 329] width 13 height 13
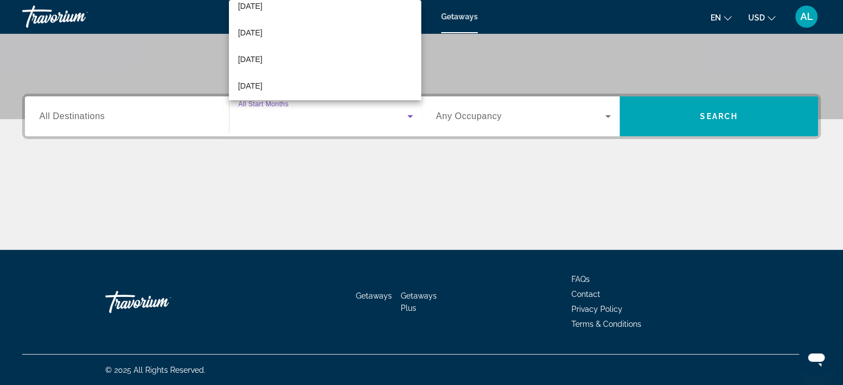
scroll to position [177, 0]
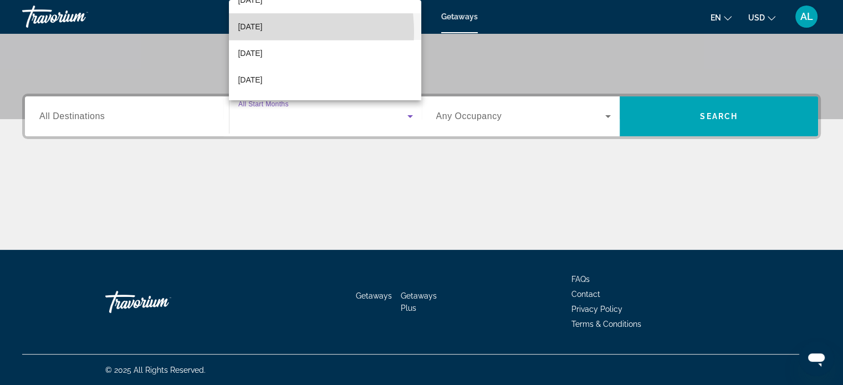
click at [255, 32] on span "[DATE]" at bounding box center [250, 26] width 24 height 13
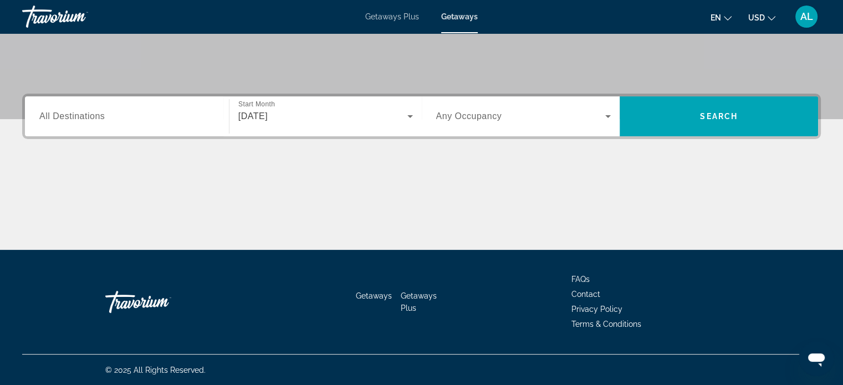
click at [481, 112] on span "Any Occupancy" at bounding box center [469, 115] width 66 height 9
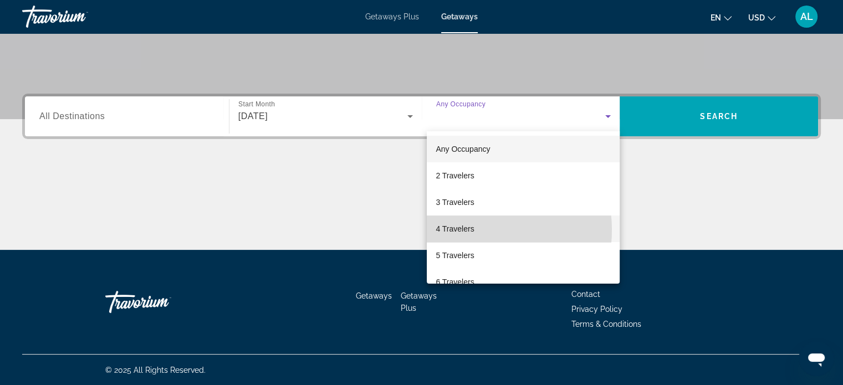
click at [468, 230] on span "4 Travelers" at bounding box center [454, 228] width 38 height 13
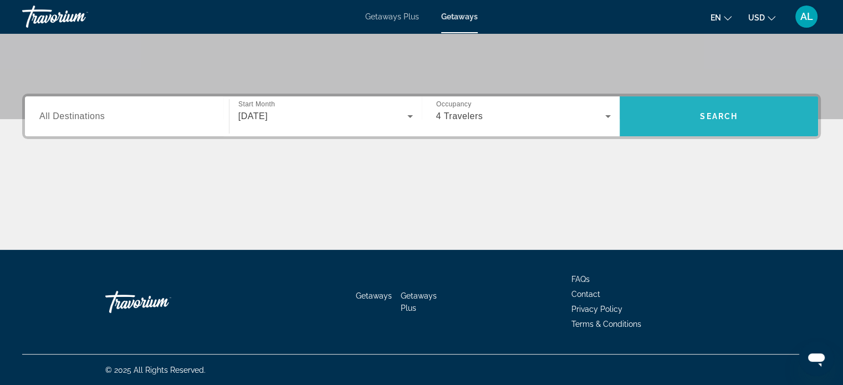
click at [716, 115] on span "Search" at bounding box center [719, 116] width 38 height 9
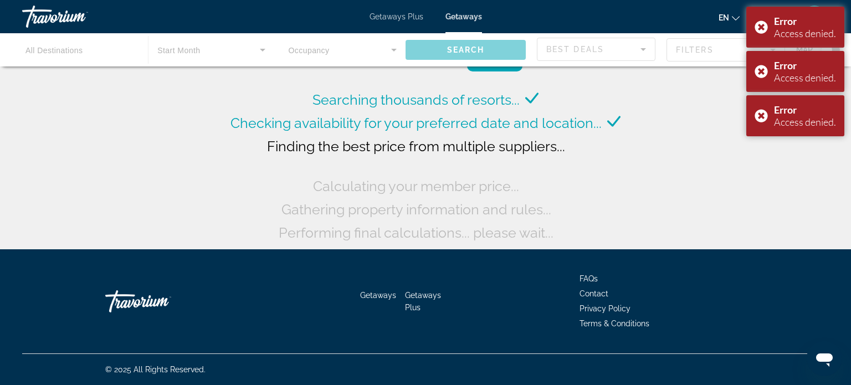
click at [642, 45] on div "Main content" at bounding box center [425, 49] width 851 height 33
click at [643, 48] on div "Main content" at bounding box center [425, 49] width 851 height 33
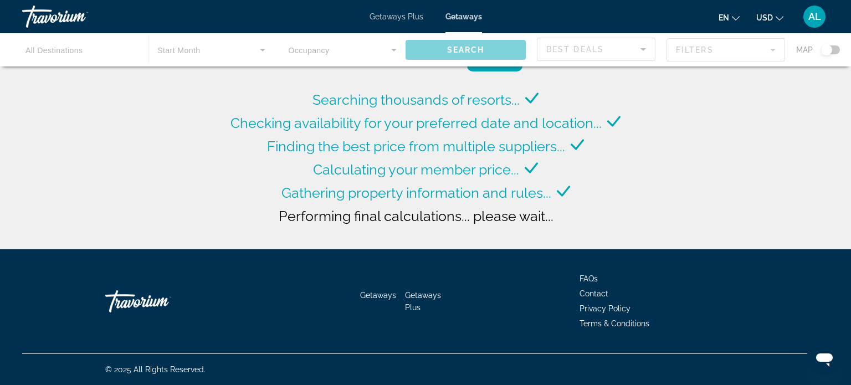
click at [834, 48] on div "Main content" at bounding box center [425, 49] width 851 height 33
click at [835, 47] on div "Main content" at bounding box center [425, 49] width 851 height 33
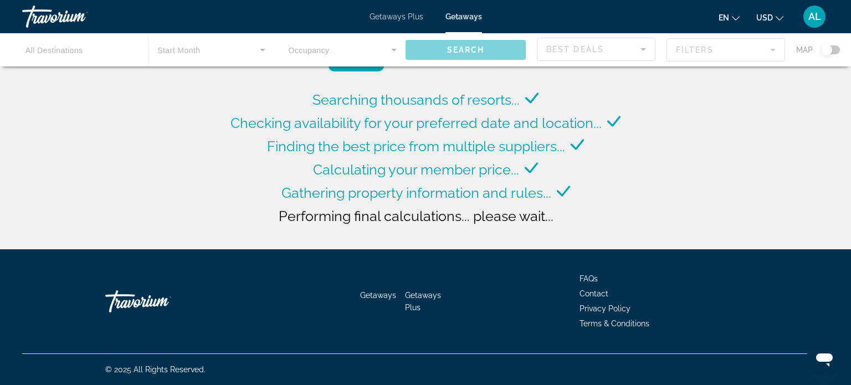
drag, startPoint x: 826, startPoint y: 47, endPoint x: 837, endPoint y: 45, distance: 11.2
click at [837, 45] on div "Main content" at bounding box center [425, 49] width 851 height 33
click at [838, 48] on div "Main content" at bounding box center [425, 49] width 851 height 33
